Goal: Complete application form

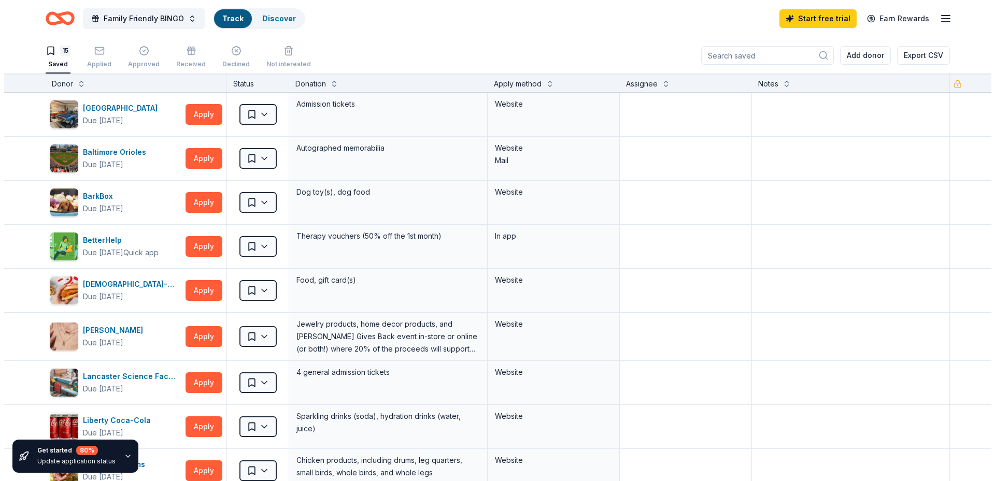
scroll to position [1, 0]
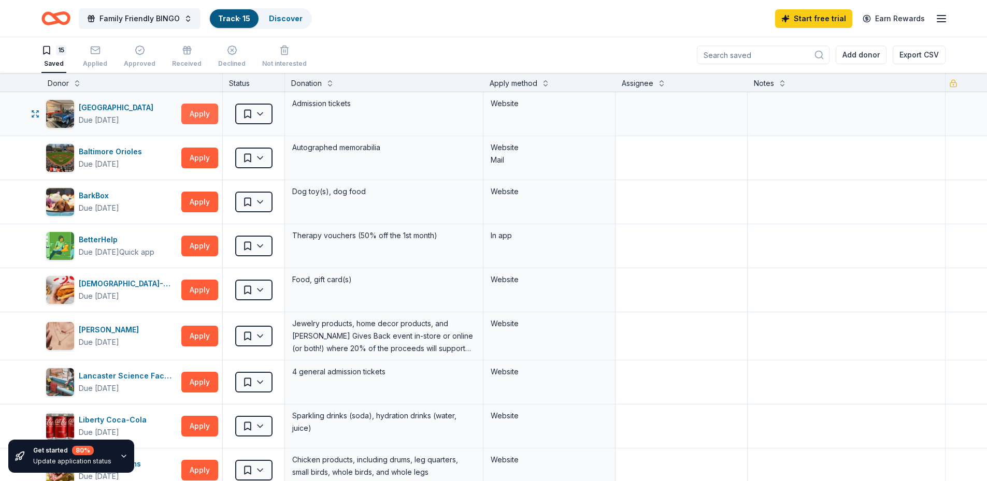
click at [198, 109] on button "Apply" at bounding box center [199, 114] width 37 height 21
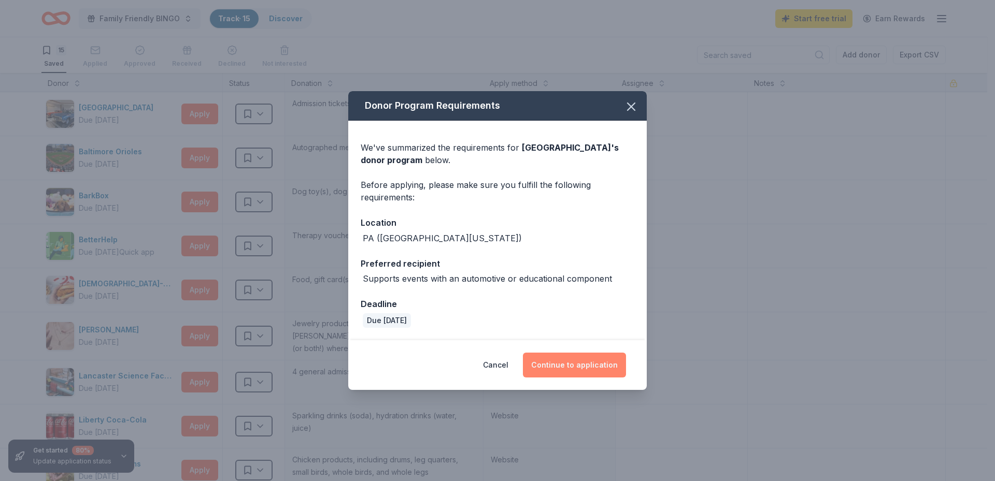
click at [572, 366] on button "Continue to application" at bounding box center [574, 365] width 103 height 25
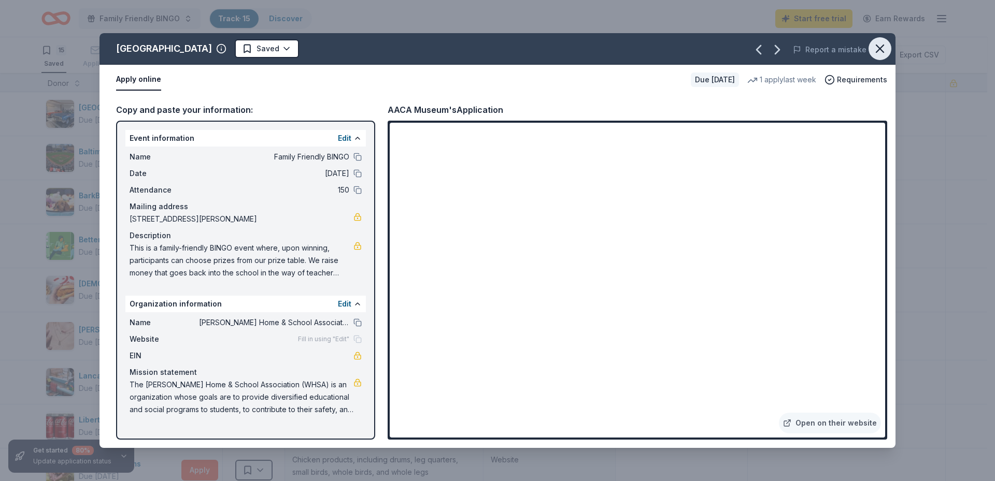
click at [884, 48] on icon "button" at bounding box center [880, 48] width 15 height 15
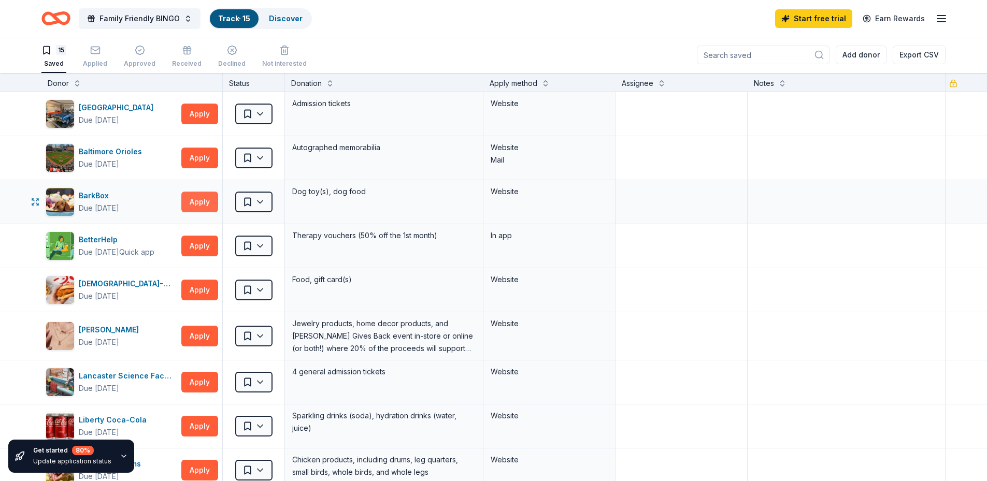
click at [189, 198] on button "Apply" at bounding box center [199, 202] width 37 height 21
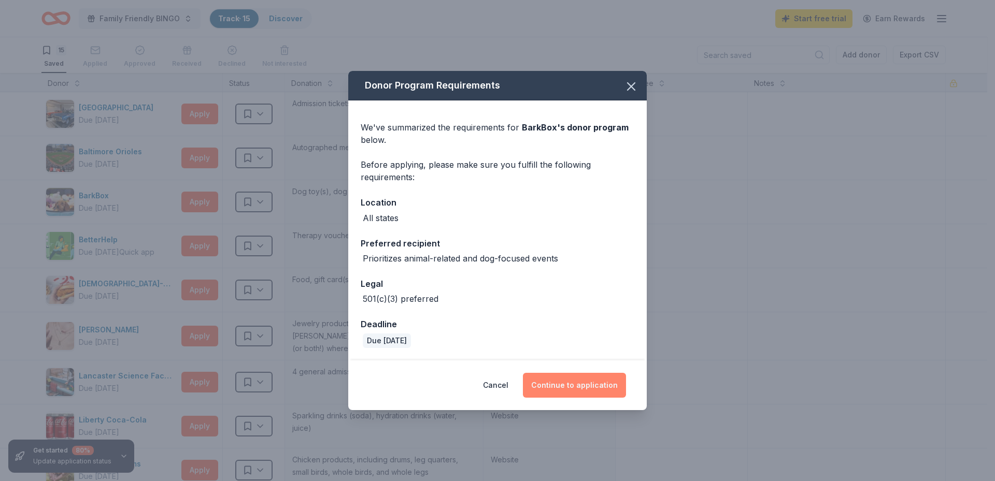
click at [591, 380] on button "Continue to application" at bounding box center [574, 385] width 103 height 25
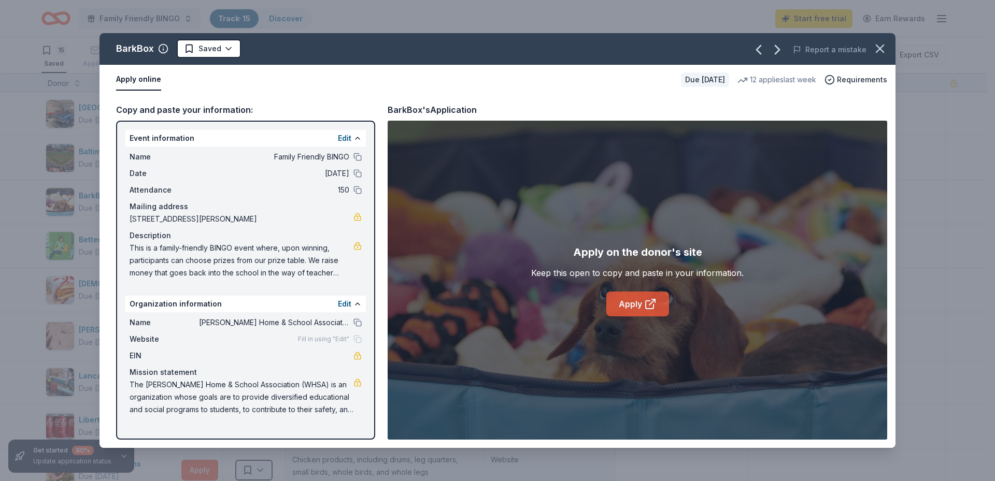
click at [623, 300] on link "Apply" at bounding box center [637, 304] width 63 height 25
click at [874, 51] on icon "button" at bounding box center [880, 48] width 15 height 15
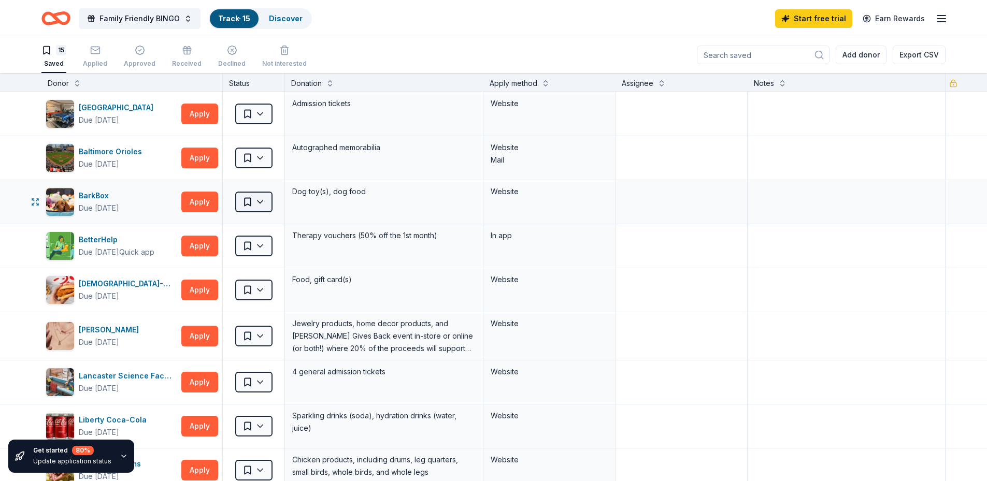
click at [262, 201] on html "Family Friendly BINGO Track · 15 Discover Start free trial Earn Rewards 15 Save…" at bounding box center [493, 239] width 987 height 481
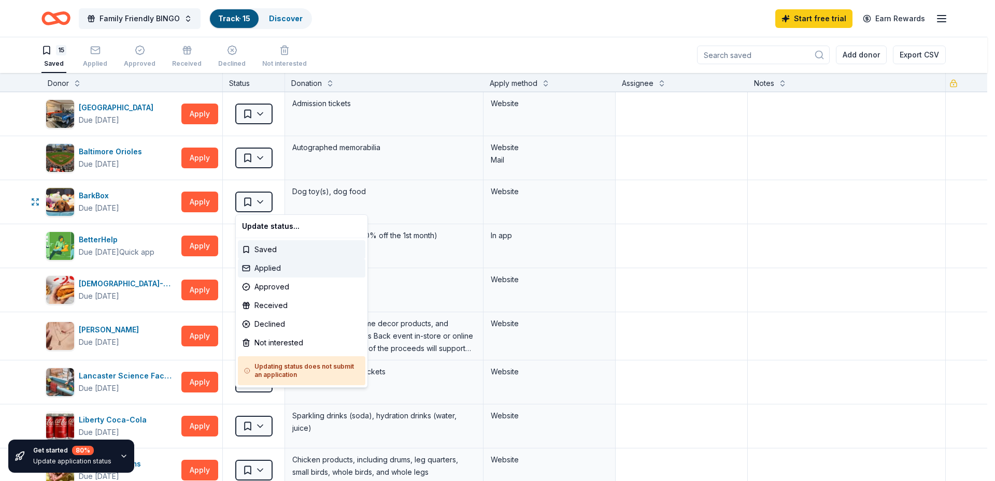
click at [273, 271] on div "Applied" at bounding box center [301, 268] width 127 height 19
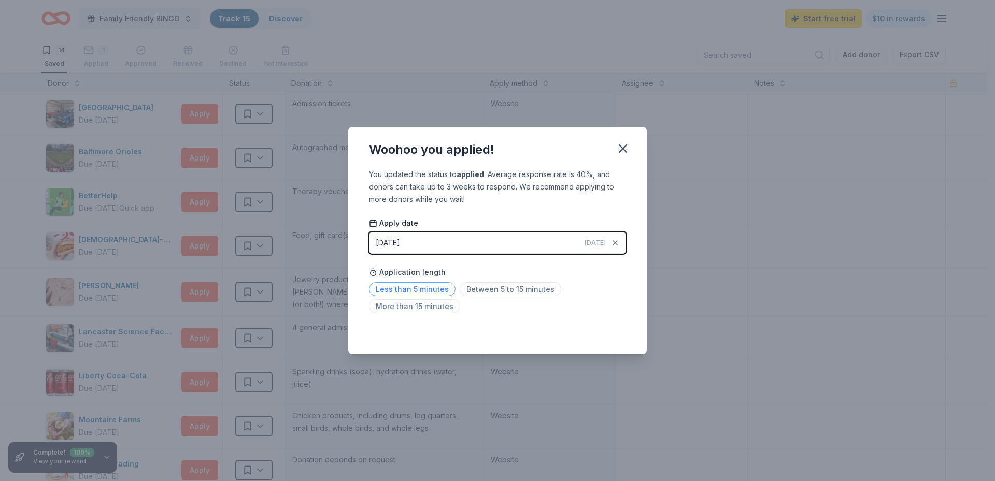
click at [422, 290] on span "Less than 5 minutes" at bounding box center [412, 289] width 87 height 14
click at [628, 150] on icon "button" at bounding box center [623, 148] width 15 height 15
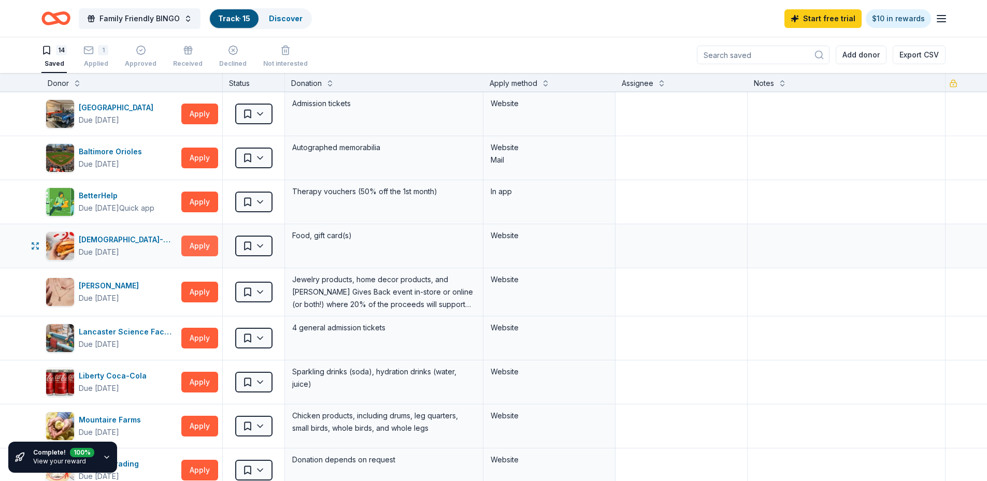
click at [204, 243] on button "Apply" at bounding box center [199, 246] width 37 height 21
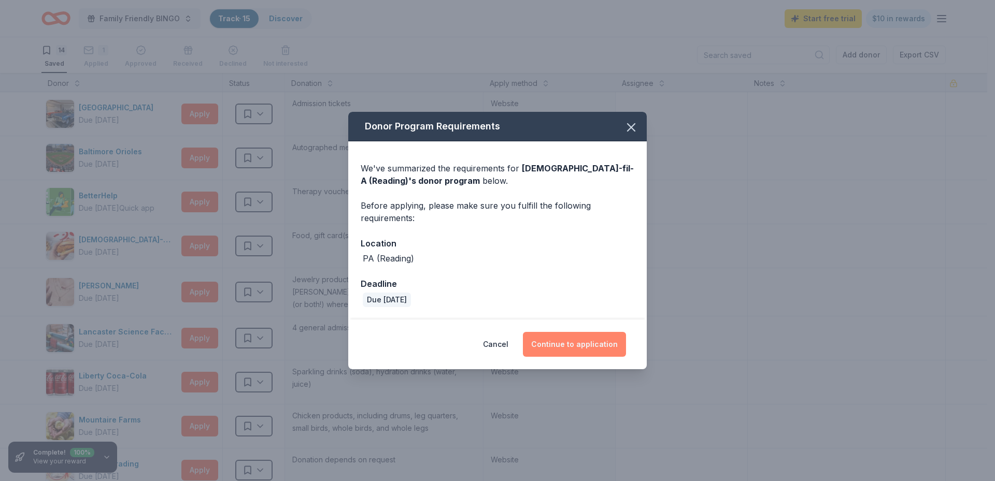
click at [574, 347] on button "Continue to application" at bounding box center [574, 344] width 103 height 25
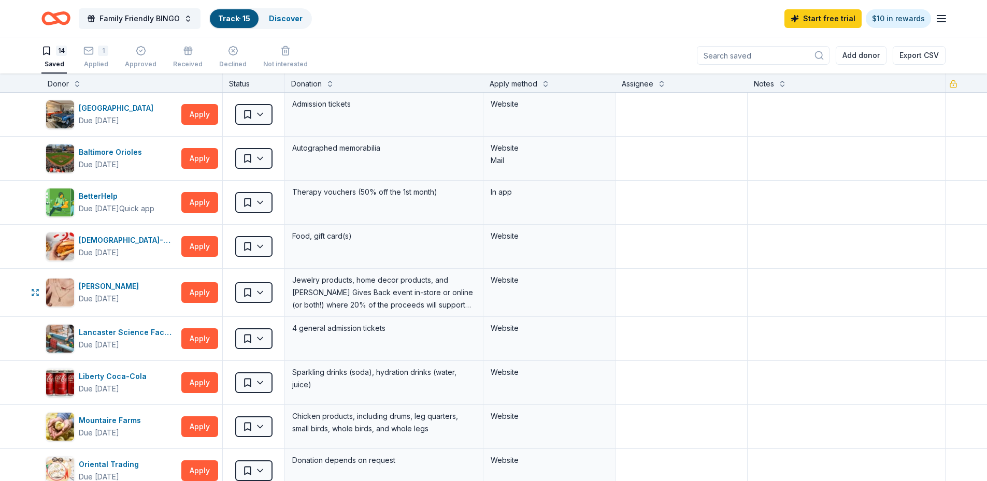
scroll to position [1, 0]
click at [197, 245] on button "Apply" at bounding box center [199, 246] width 37 height 21
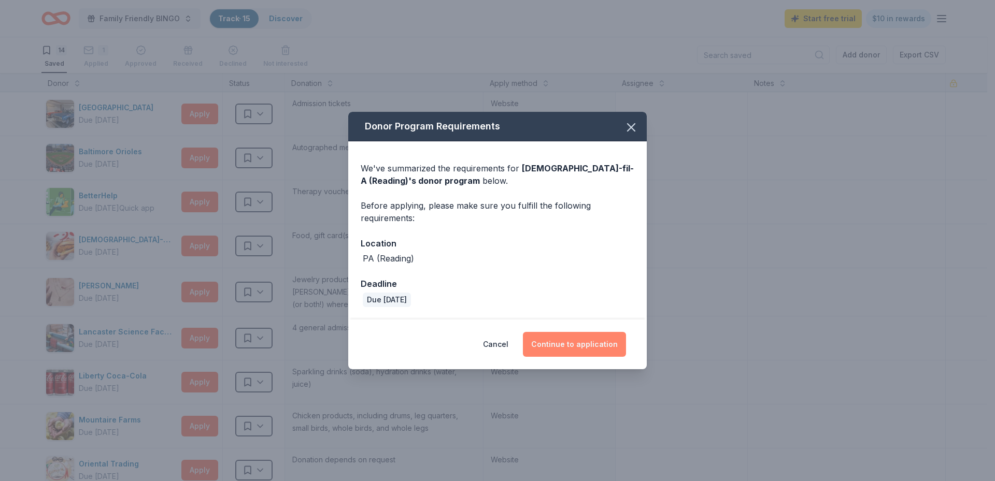
drag, startPoint x: 567, startPoint y: 343, endPoint x: 588, endPoint y: 340, distance: 20.4
click at [568, 343] on button "Continue to application" at bounding box center [574, 344] width 103 height 25
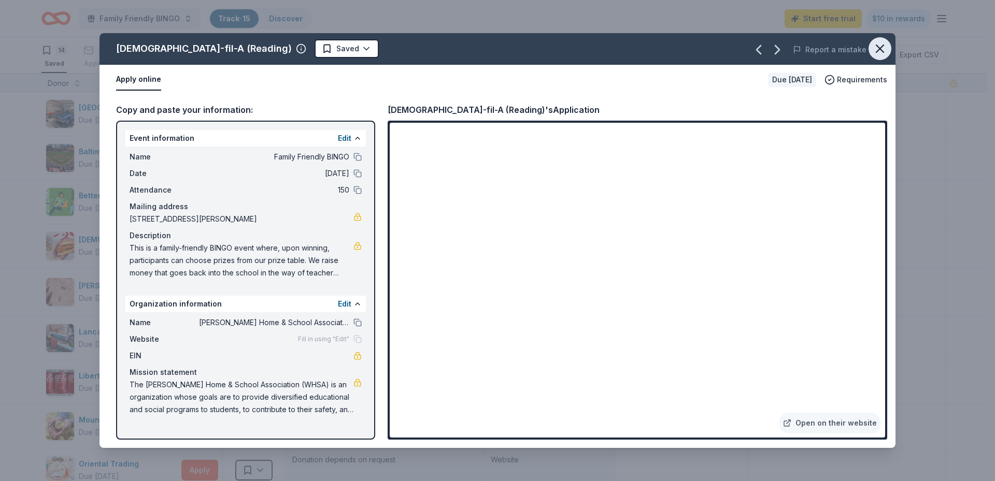
click at [875, 47] on icon "button" at bounding box center [880, 48] width 15 height 15
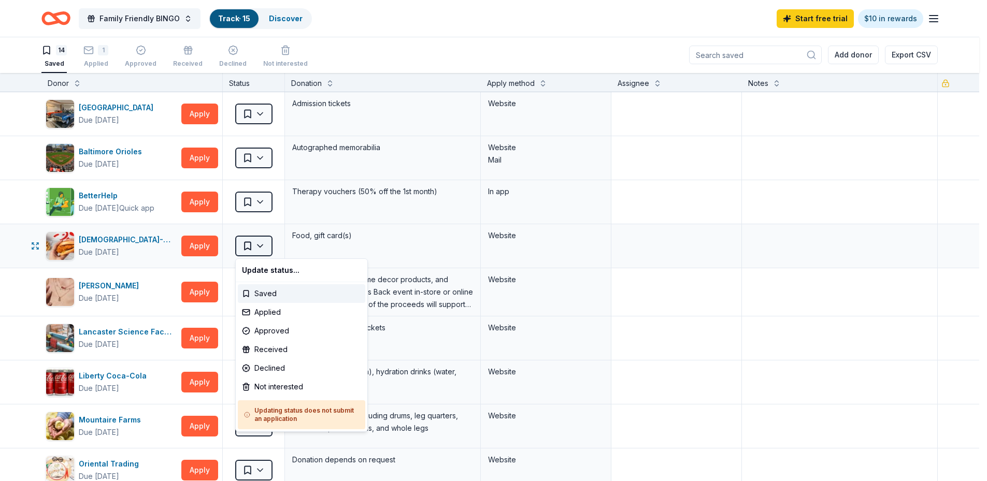
click at [268, 243] on html "Family Friendly BINGO Track · 15 Discover Start free trial $10 in rewards 14 Sa…" at bounding box center [493, 239] width 987 height 481
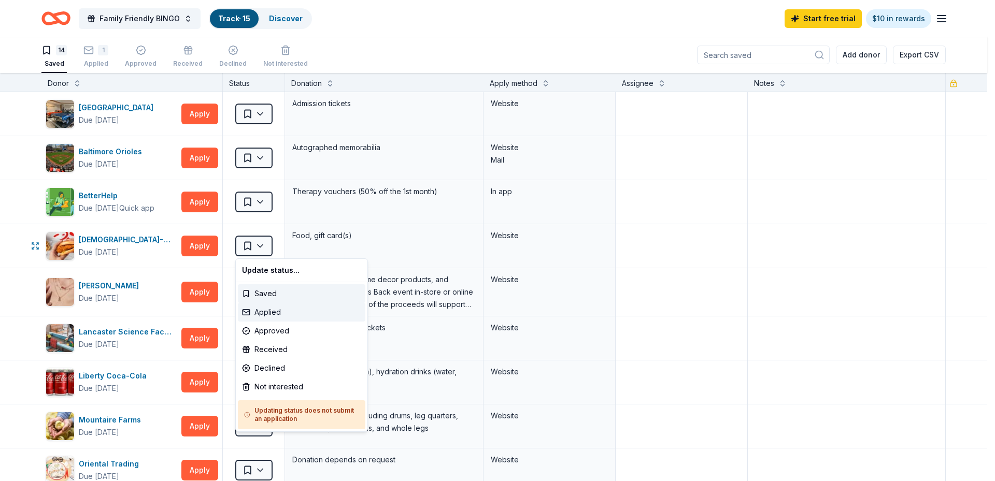
click at [263, 309] on div "Applied" at bounding box center [301, 312] width 127 height 19
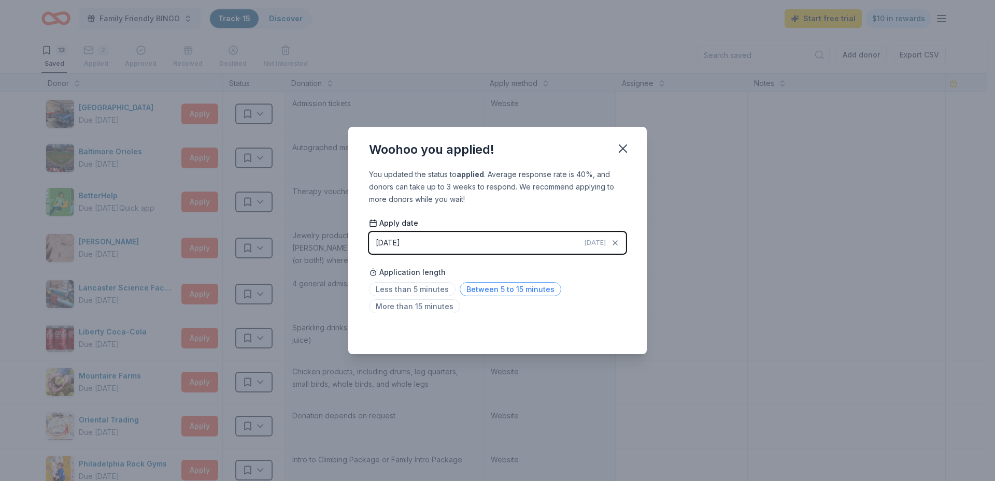
click at [491, 288] on span "Between 5 to 15 minutes" at bounding box center [511, 289] width 102 height 14
click at [622, 149] on icon "button" at bounding box center [622, 148] width 7 height 7
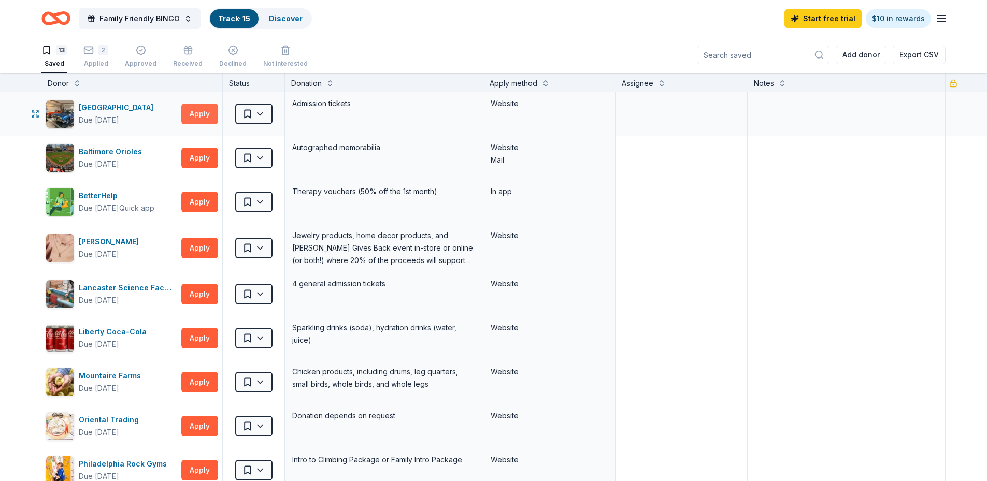
click at [189, 116] on button "Apply" at bounding box center [199, 114] width 37 height 21
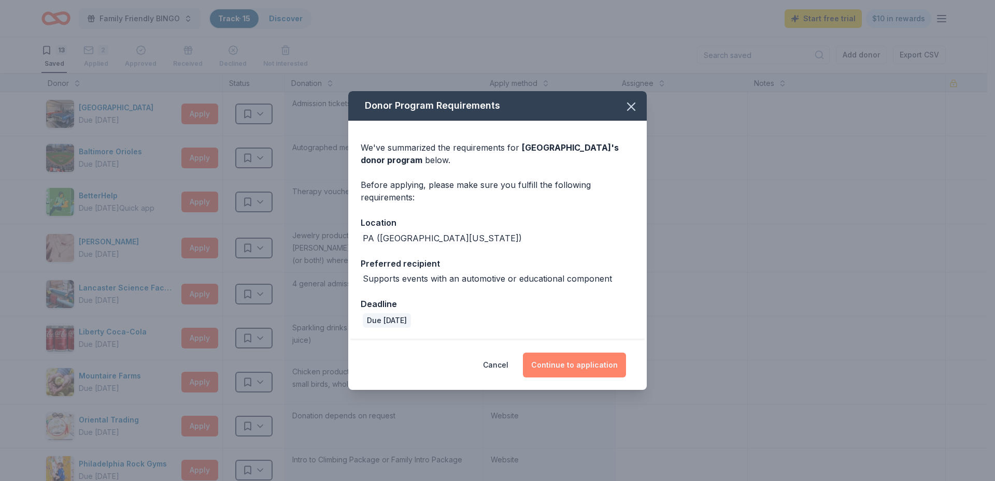
click at [562, 365] on button "Continue to application" at bounding box center [574, 365] width 103 height 25
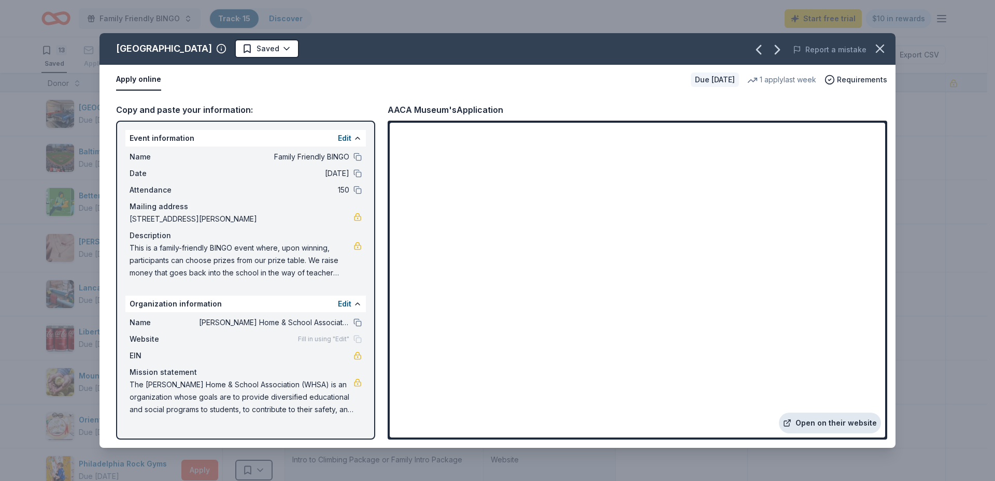
click at [838, 418] on link "Open on their website" at bounding box center [830, 423] width 102 height 21
click at [879, 47] on icon "button" at bounding box center [880, 48] width 15 height 15
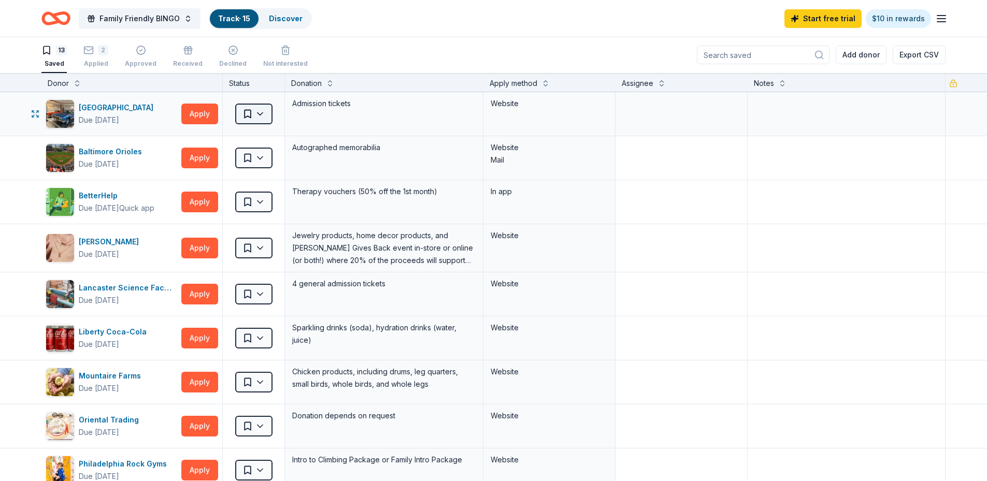
click at [265, 113] on html "Family Friendly BINGO Track · 15 Discover Start free trial $10 in rewards 13 Sa…" at bounding box center [493, 239] width 987 height 481
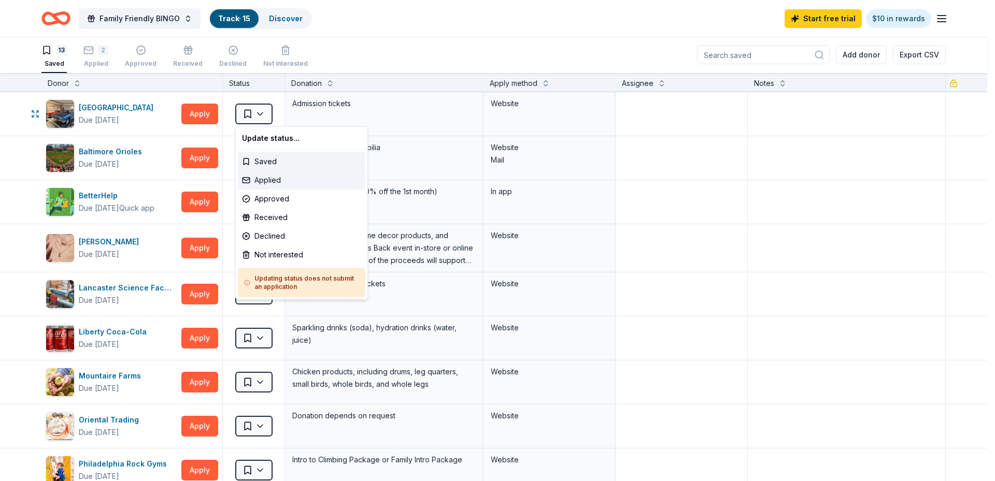
click at [282, 175] on div "Applied" at bounding box center [301, 180] width 127 height 19
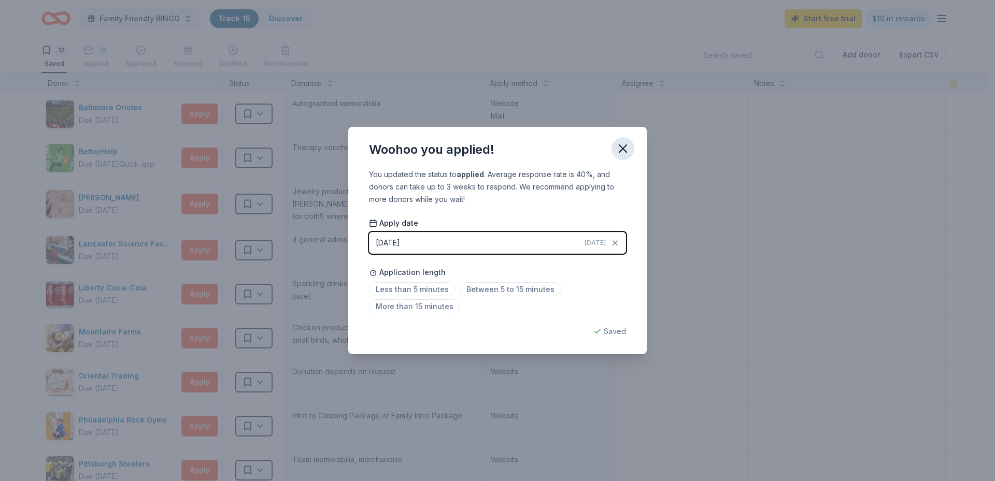
click at [620, 148] on icon "button" at bounding box center [623, 148] width 15 height 15
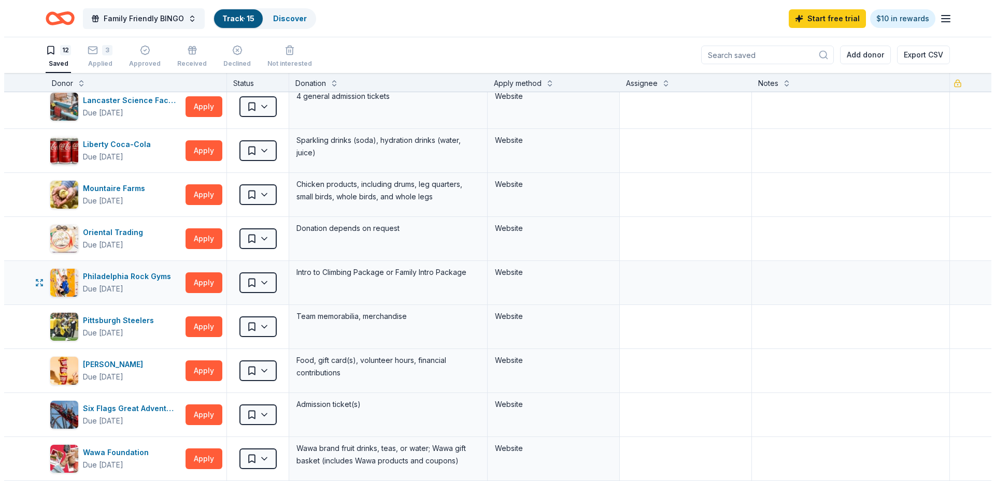
scroll to position [155, 0]
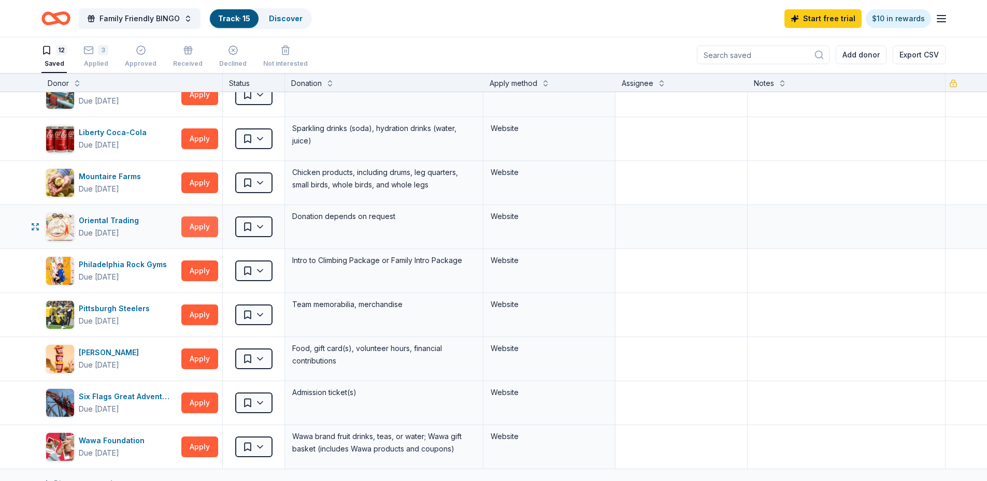
click at [202, 227] on button "Apply" at bounding box center [199, 227] width 37 height 21
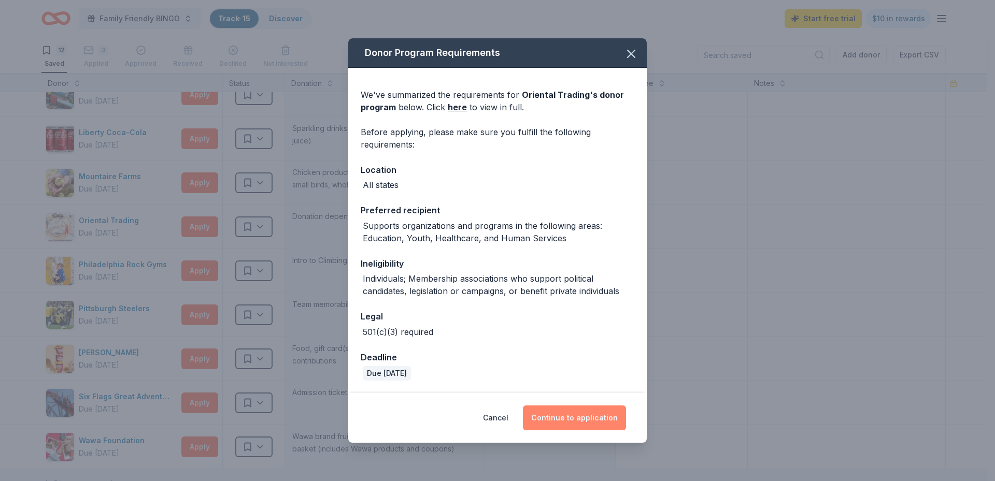
click at [571, 419] on button "Continue to application" at bounding box center [574, 418] width 103 height 25
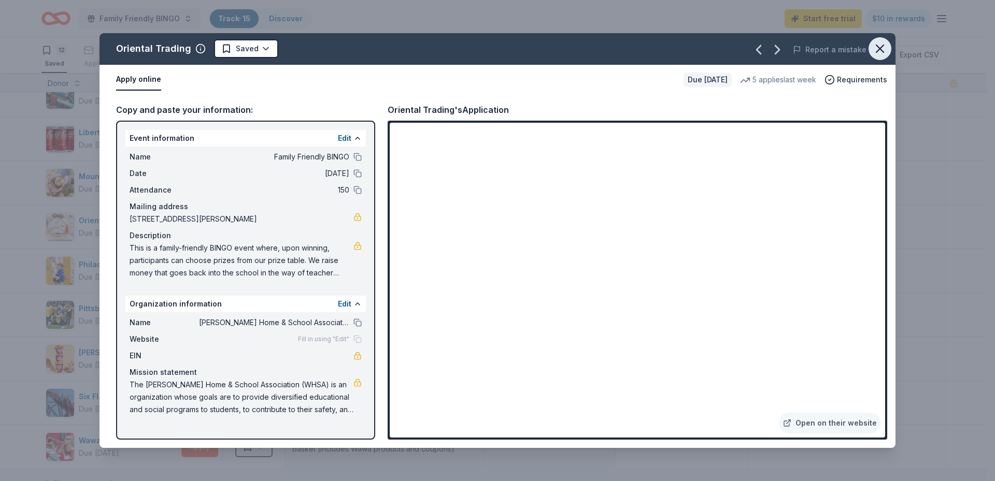
click at [877, 49] on icon "button" at bounding box center [880, 48] width 15 height 15
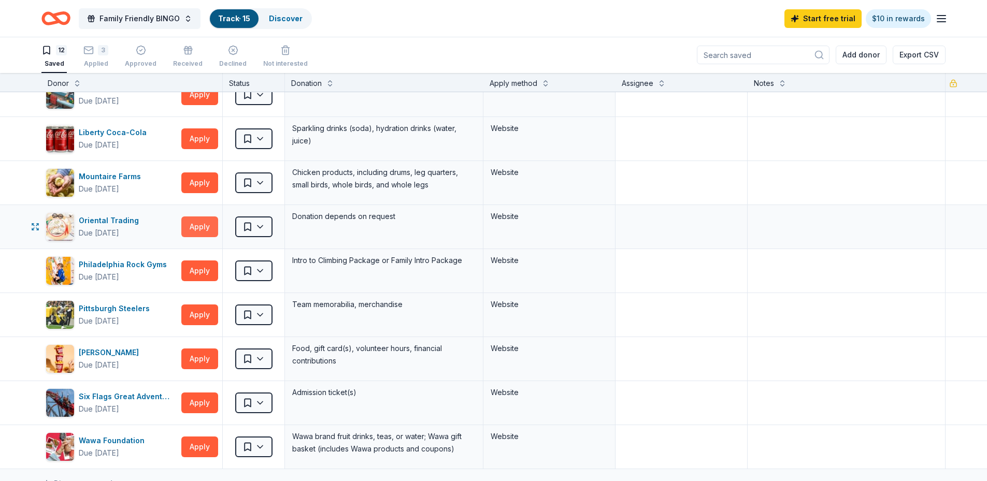
click at [195, 228] on button "Apply" at bounding box center [199, 227] width 37 height 21
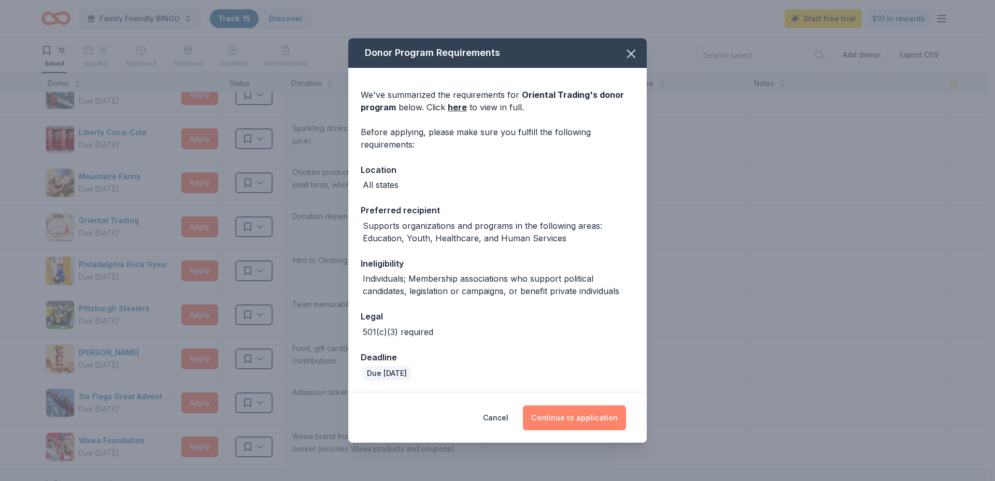
click at [581, 423] on button "Continue to application" at bounding box center [574, 418] width 103 height 25
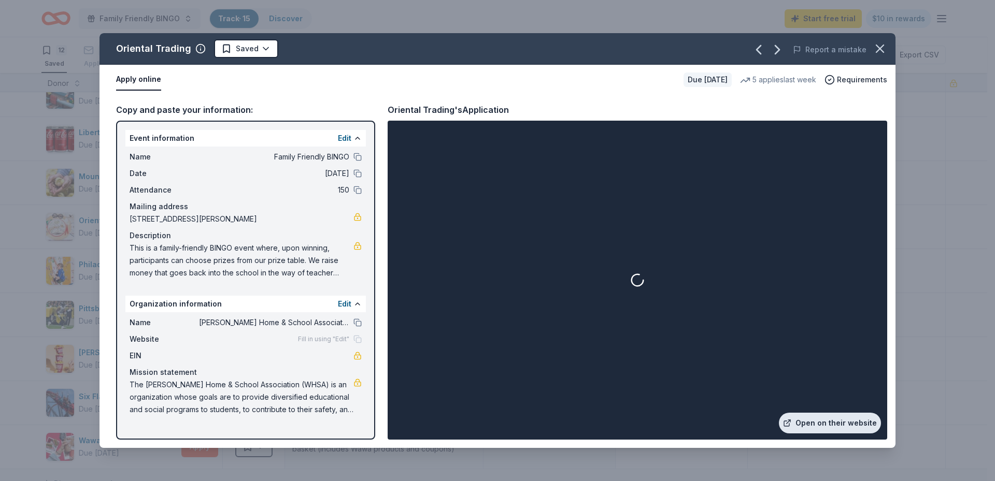
click at [825, 426] on link "Open on their website" at bounding box center [830, 423] width 102 height 21
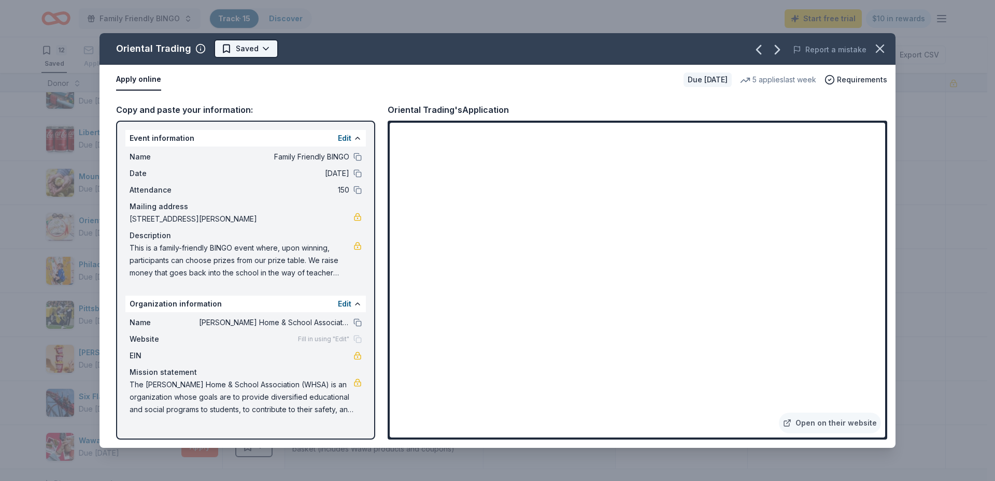
click at [241, 49] on html "Family Friendly BINGO Track · 15 Discover Start free trial $10 in rewards 12 Sa…" at bounding box center [497, 239] width 995 height 481
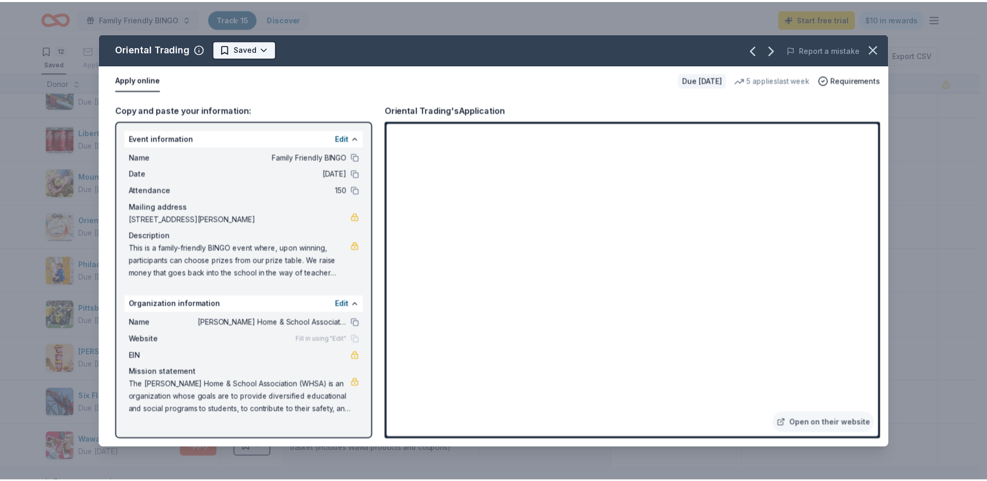
scroll to position [0, 0]
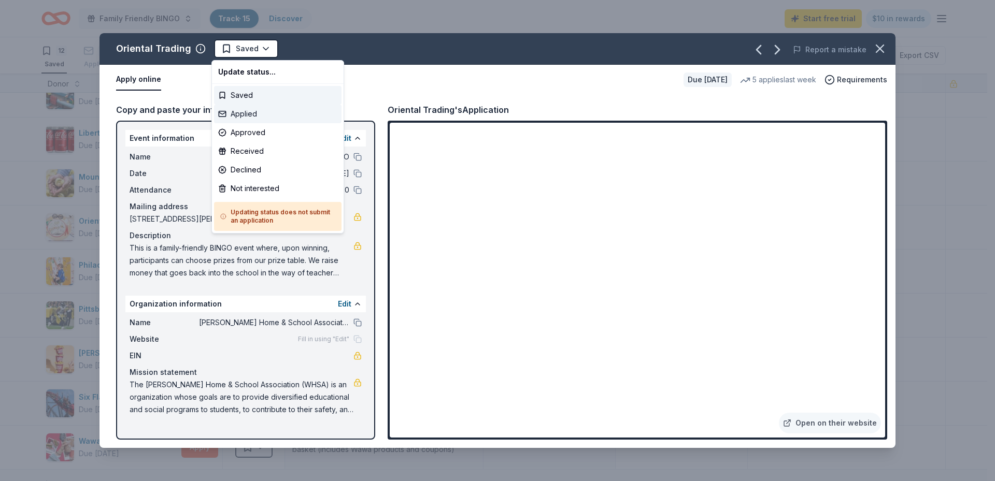
click at [247, 114] on div "Applied" at bounding box center [277, 114] width 127 height 19
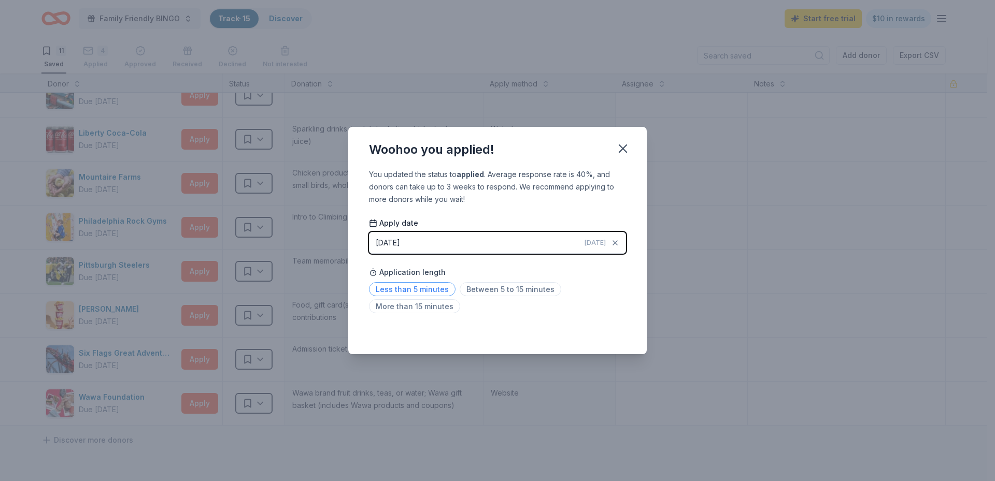
click at [429, 293] on span "Less than 5 minutes" at bounding box center [412, 289] width 87 height 14
click at [625, 147] on icon "button" at bounding box center [622, 148] width 7 height 7
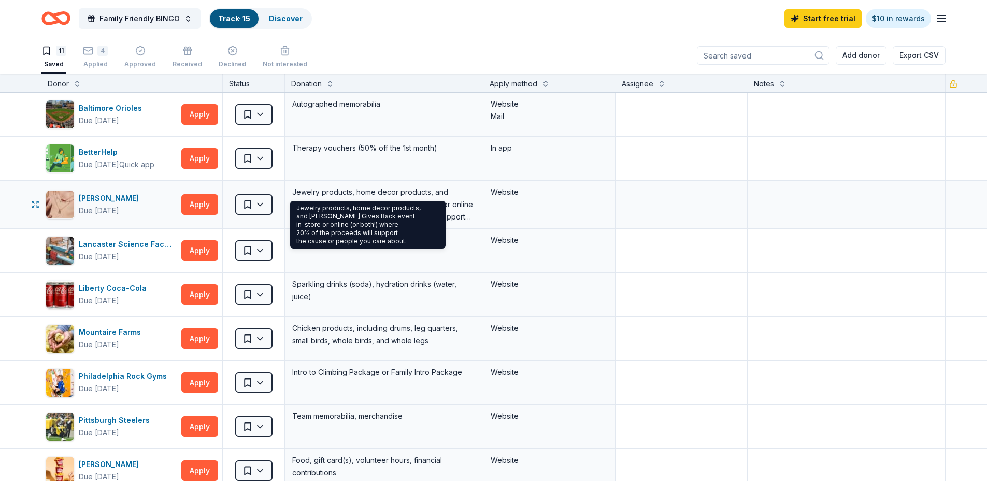
scroll to position [52, 0]
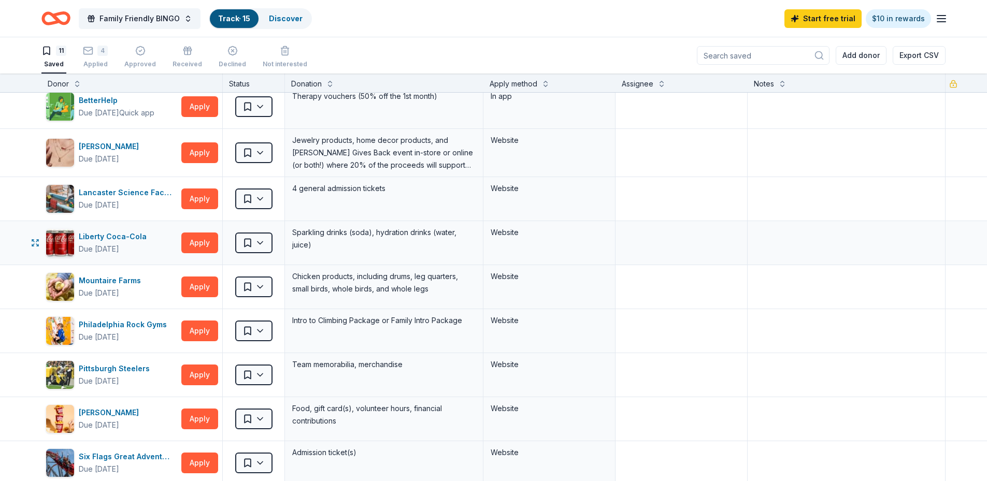
click at [179, 247] on div "Liberty Coca-Cola Due in 107 days Apply" at bounding box center [131, 243] width 181 height 44
click at [192, 238] on button "Apply" at bounding box center [199, 243] width 37 height 21
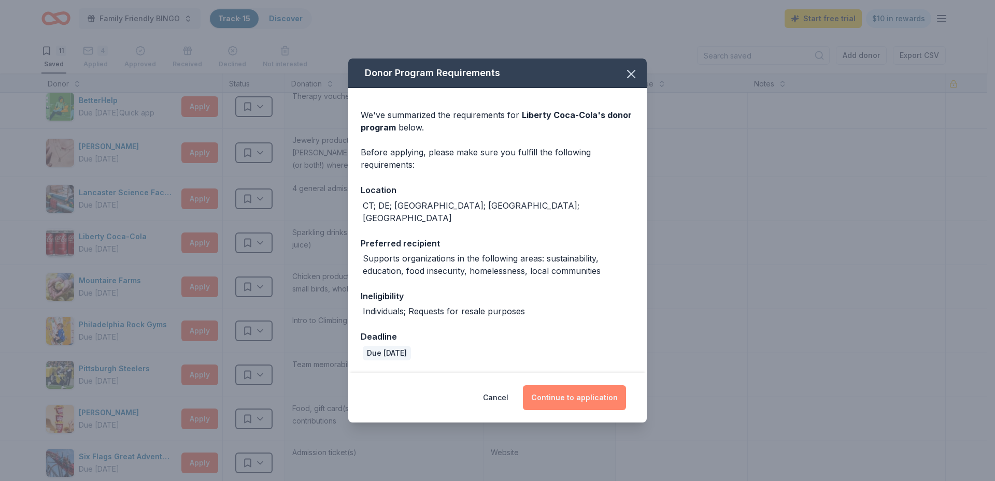
click at [580, 386] on button "Continue to application" at bounding box center [574, 398] width 103 height 25
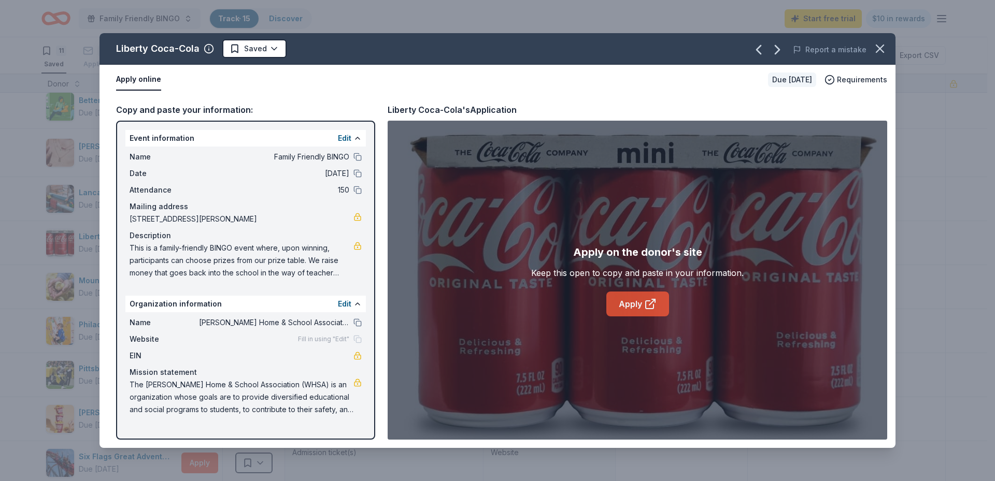
click at [652, 301] on icon at bounding box center [650, 304] width 12 height 12
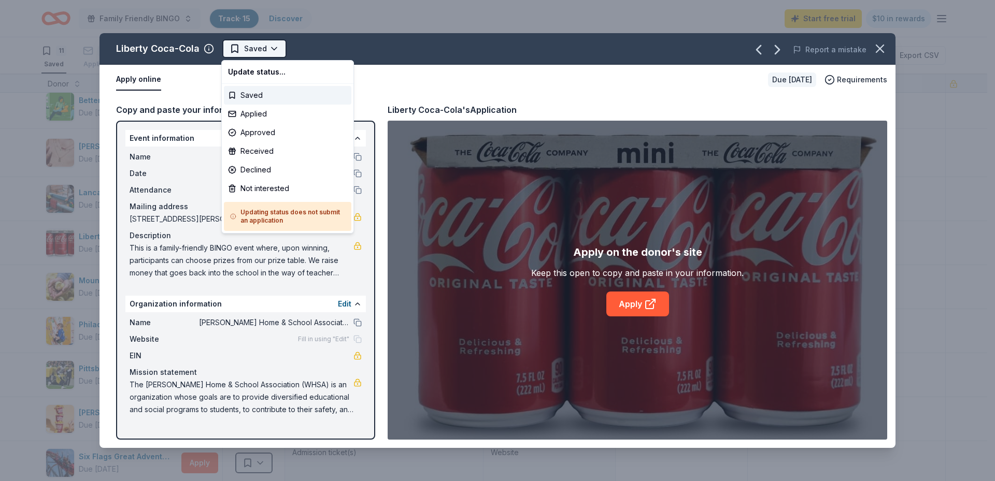
click at [228, 49] on html "Family Friendly BINGO Track · 15 Discover Start free trial $10 in rewards 11 Sa…" at bounding box center [497, 240] width 995 height 481
click at [278, 185] on div "Not interested" at bounding box center [287, 188] width 127 height 19
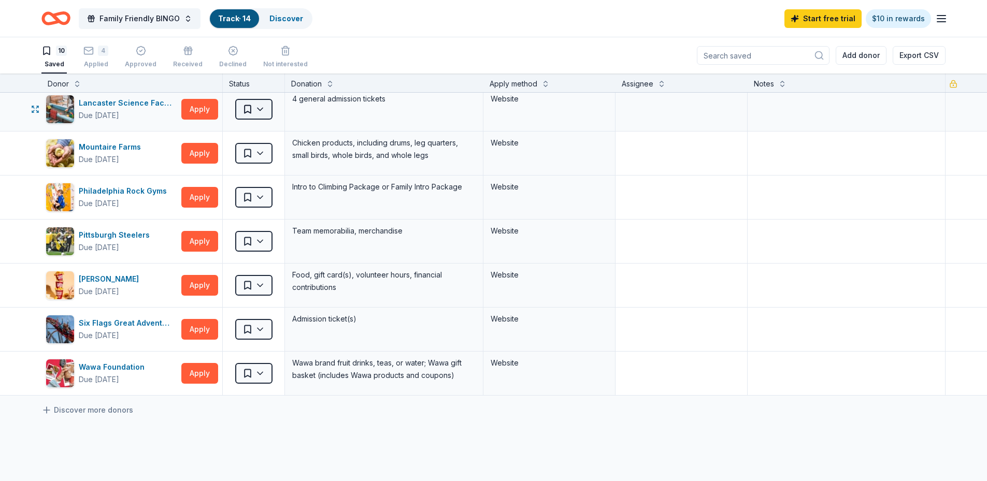
scroll to position [155, 0]
